Goal: Transaction & Acquisition: Purchase product/service

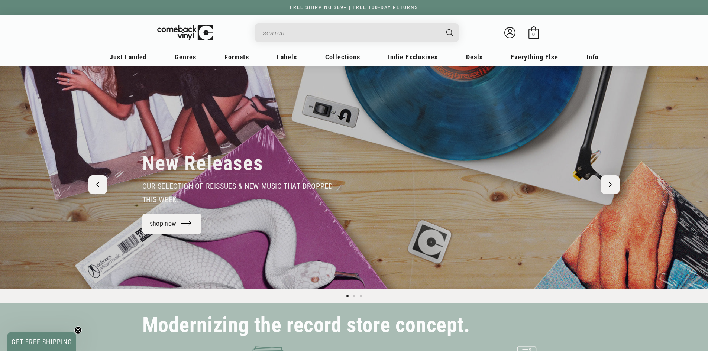
click at [340, 26] on input "When autocomplete results are available use up and down arrows to review and en…" at bounding box center [351, 32] width 176 height 15
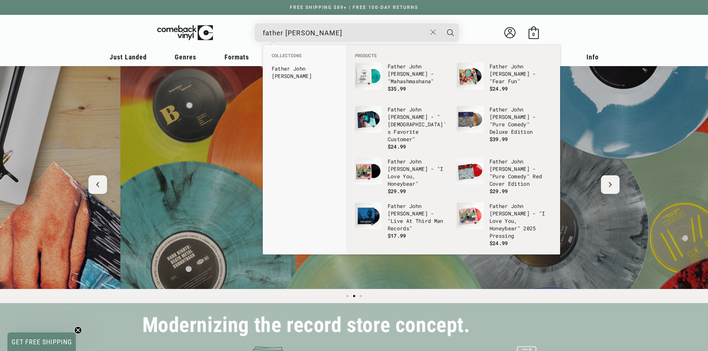
scroll to position [0, 708]
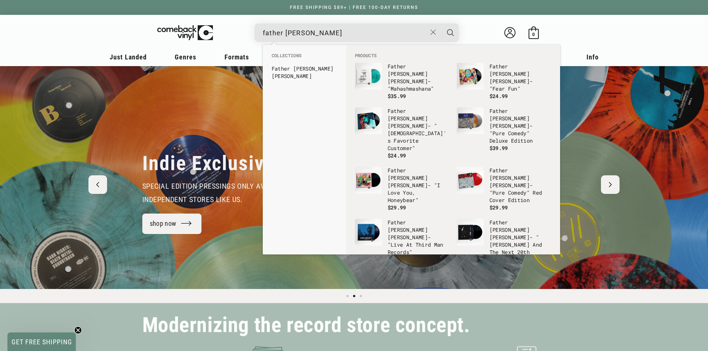
type input "father [PERSON_NAME]"
click at [441, 23] on button "Search" at bounding box center [450, 32] width 19 height 19
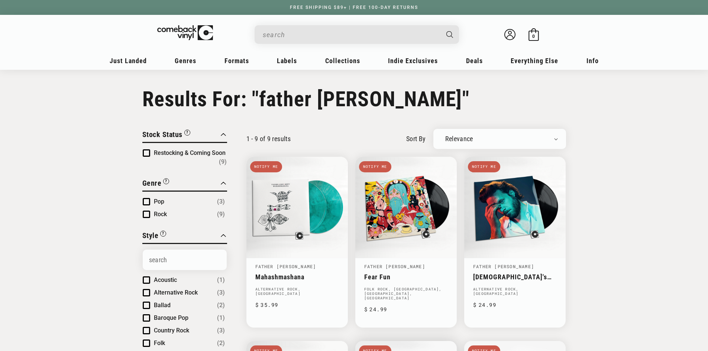
type input "father [PERSON_NAME]"
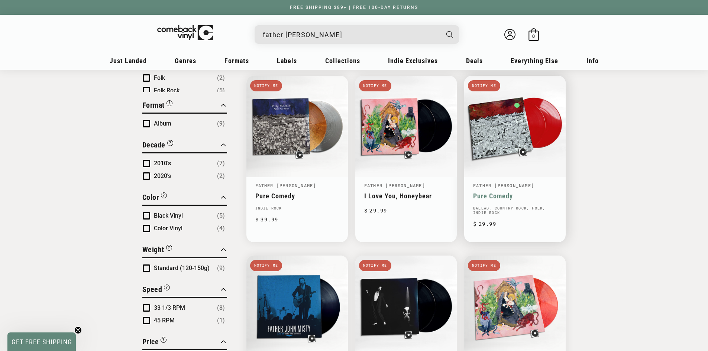
scroll to position [223, 0]
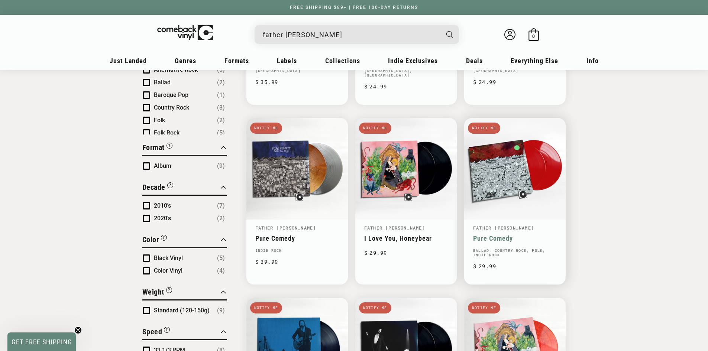
click at [503, 235] on link "Pure Comedy" at bounding box center [515, 239] width 84 height 8
